Goal: Information Seeking & Learning: Learn about a topic

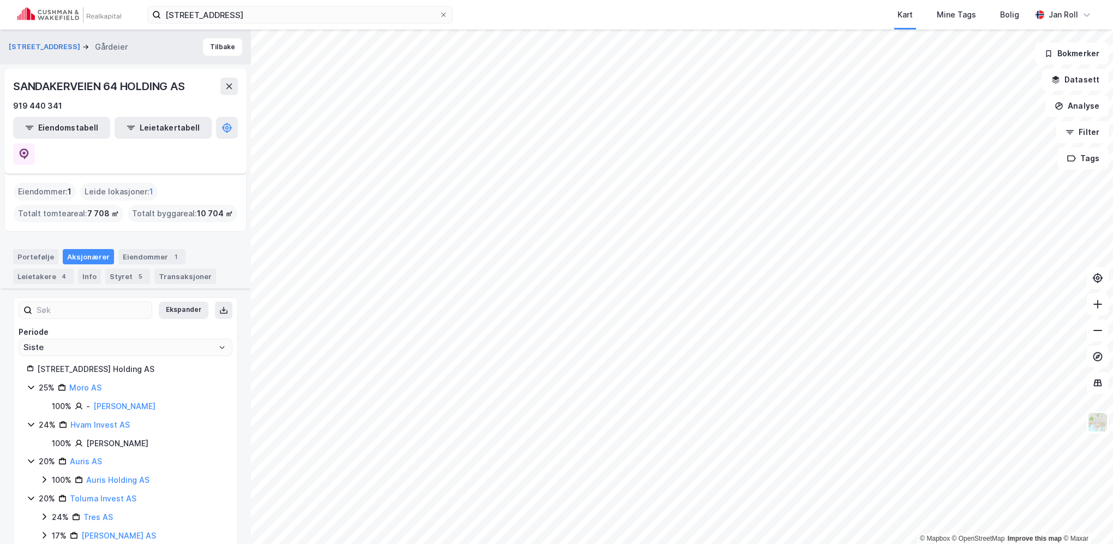
scroll to position [239, 0]
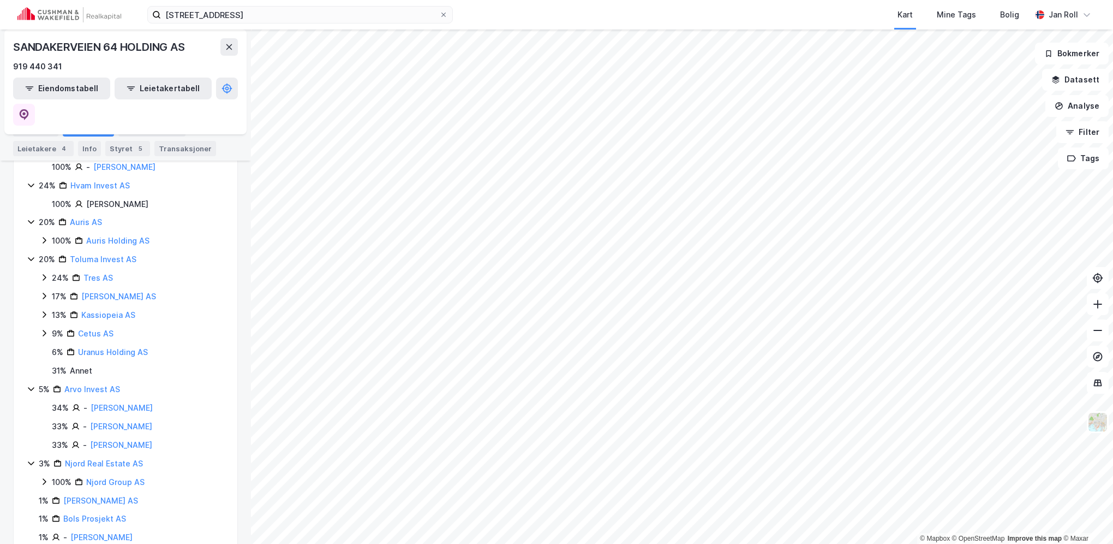
click at [734, 543] on html "sandakerveien 64 Kart Mine Tags Bolig [PERSON_NAME] © Mapbox © OpenStreetMap Im…" at bounding box center [556, 272] width 1113 height 544
